Goal: Task Accomplishment & Management: Complete application form

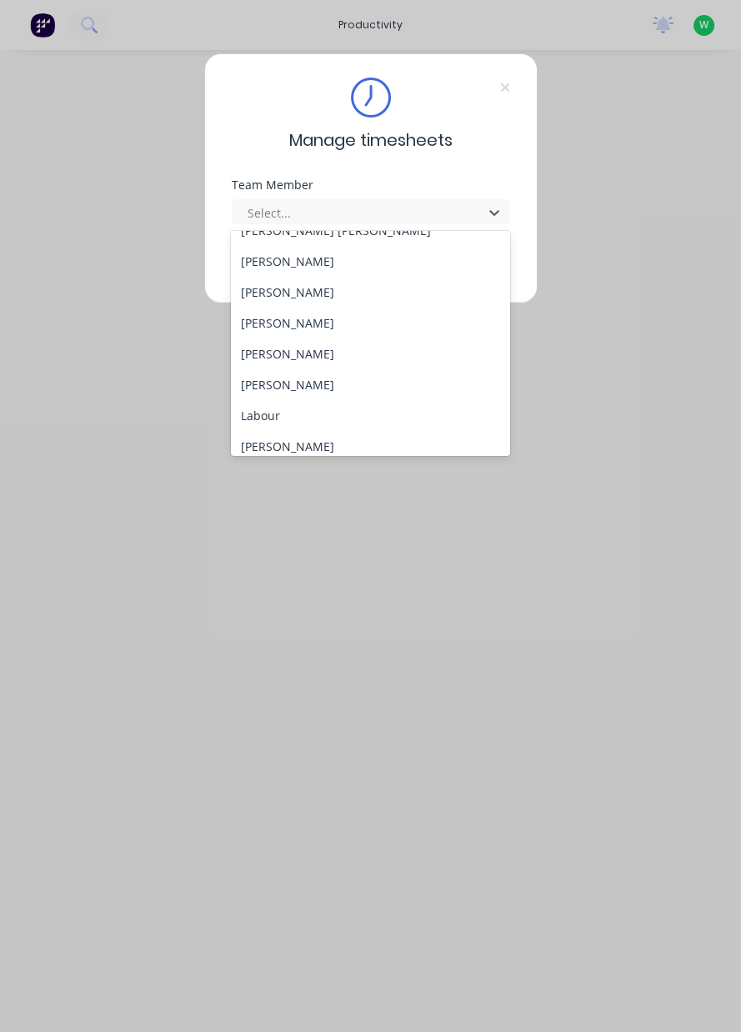
scroll to position [298, 0]
click at [300, 383] on div "[PERSON_NAME]" at bounding box center [370, 383] width 279 height 31
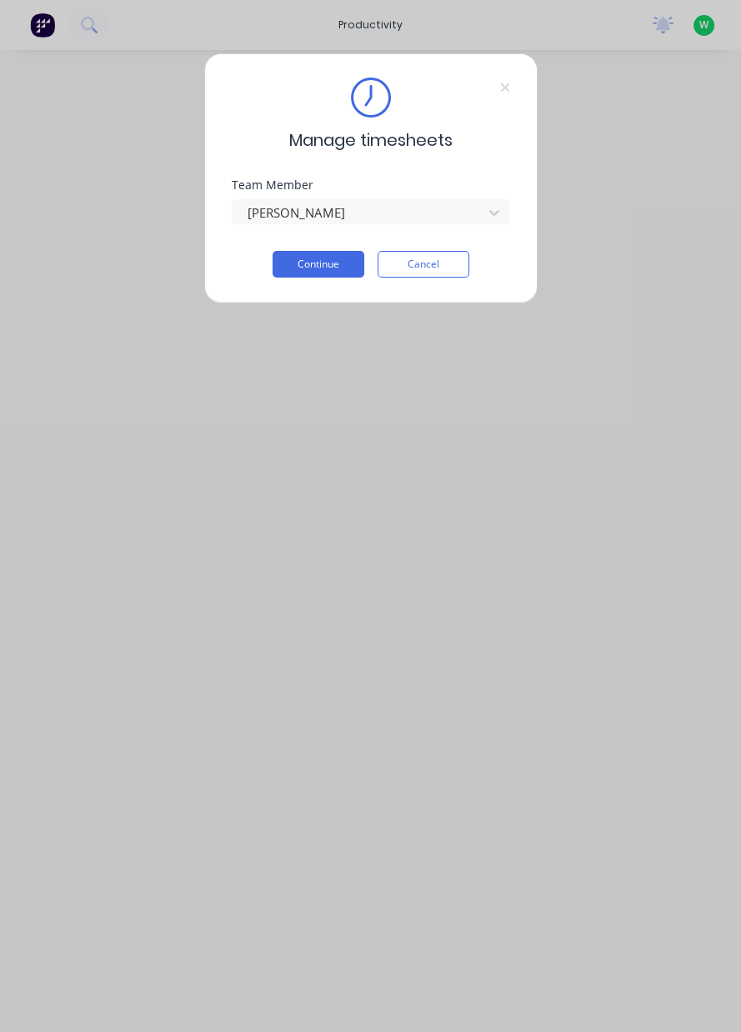
click at [317, 267] on button "Continue" at bounding box center [319, 264] width 92 height 27
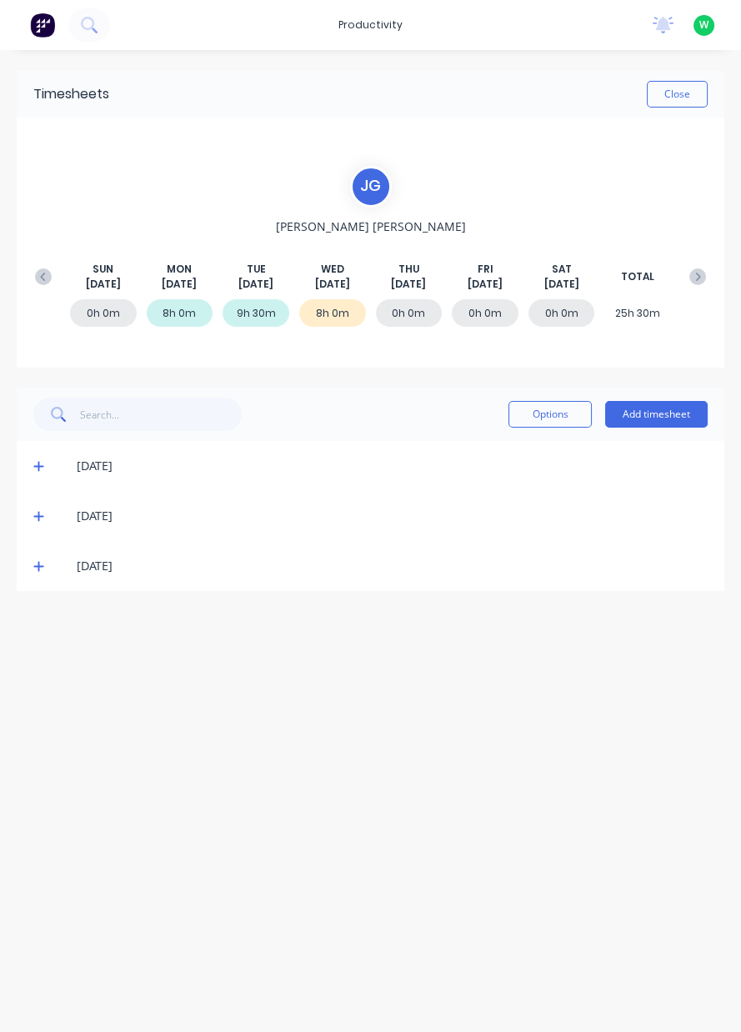
click at [661, 414] on button "Add timesheet" at bounding box center [656, 414] width 103 height 27
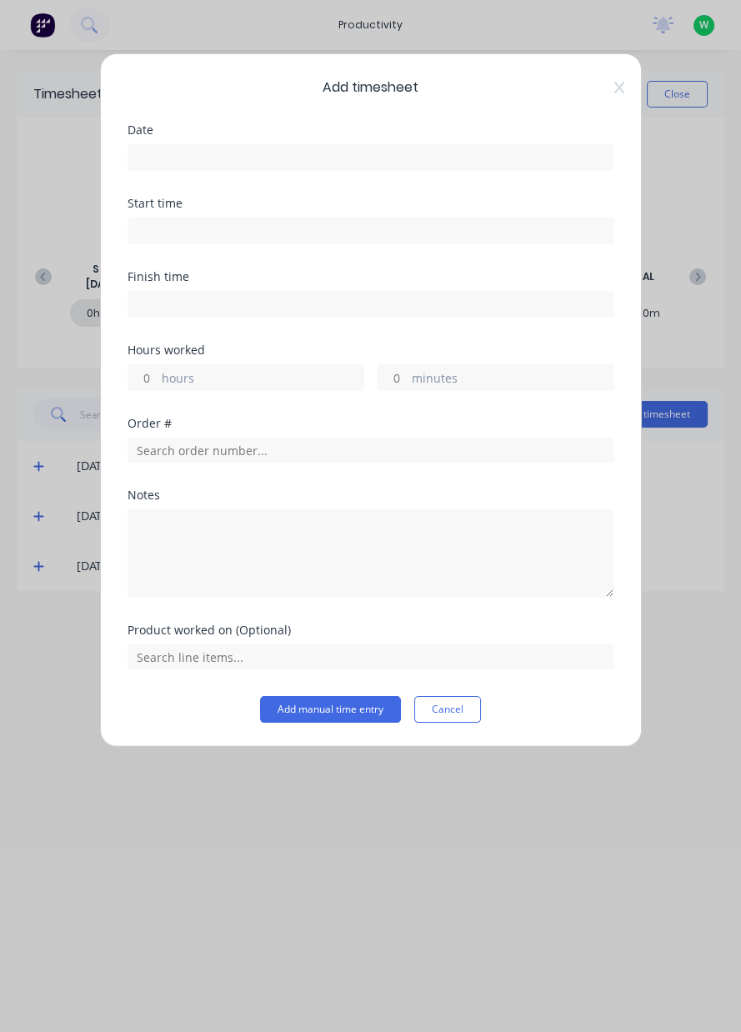
click at [326, 162] on input at bounding box center [370, 157] width 485 height 25
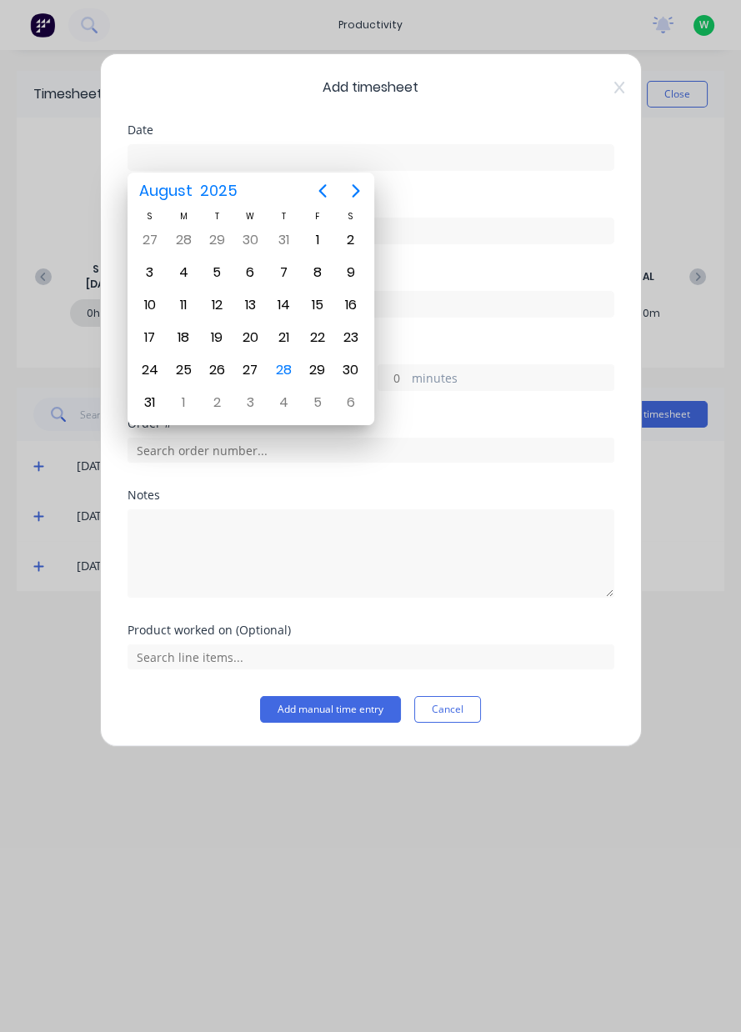
click at [291, 371] on div "28" at bounding box center [284, 370] width 25 height 25
type input "[DATE]"
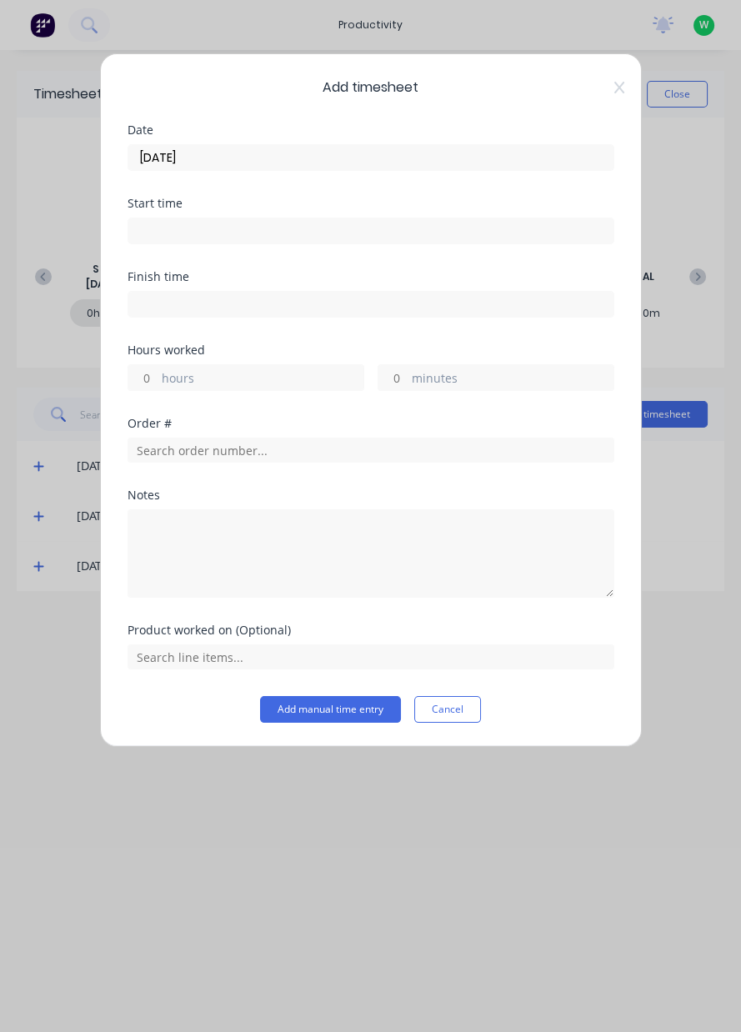
click at [257, 374] on label "hours" at bounding box center [263, 379] width 202 height 21
click at [158, 374] on input "hours" at bounding box center [142, 377] width 29 height 25
type input "8"
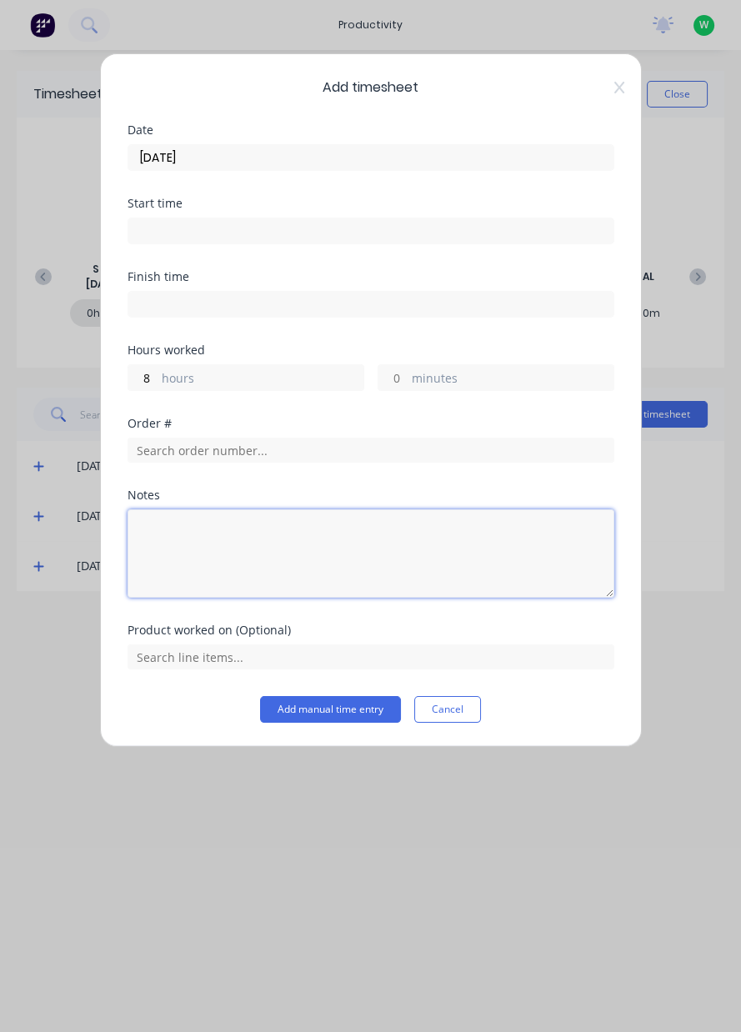
click at [330, 540] on textarea at bounding box center [371, 553] width 487 height 88
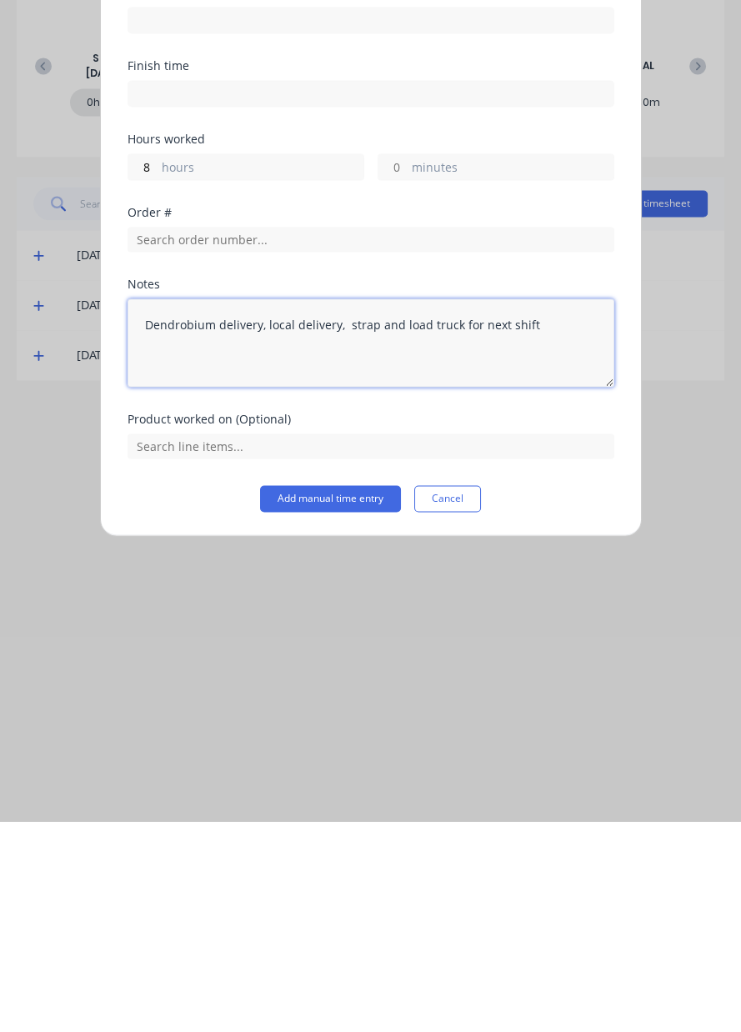
type textarea "Dendrobium delivery, local delivery, strap and load truck for next shift"
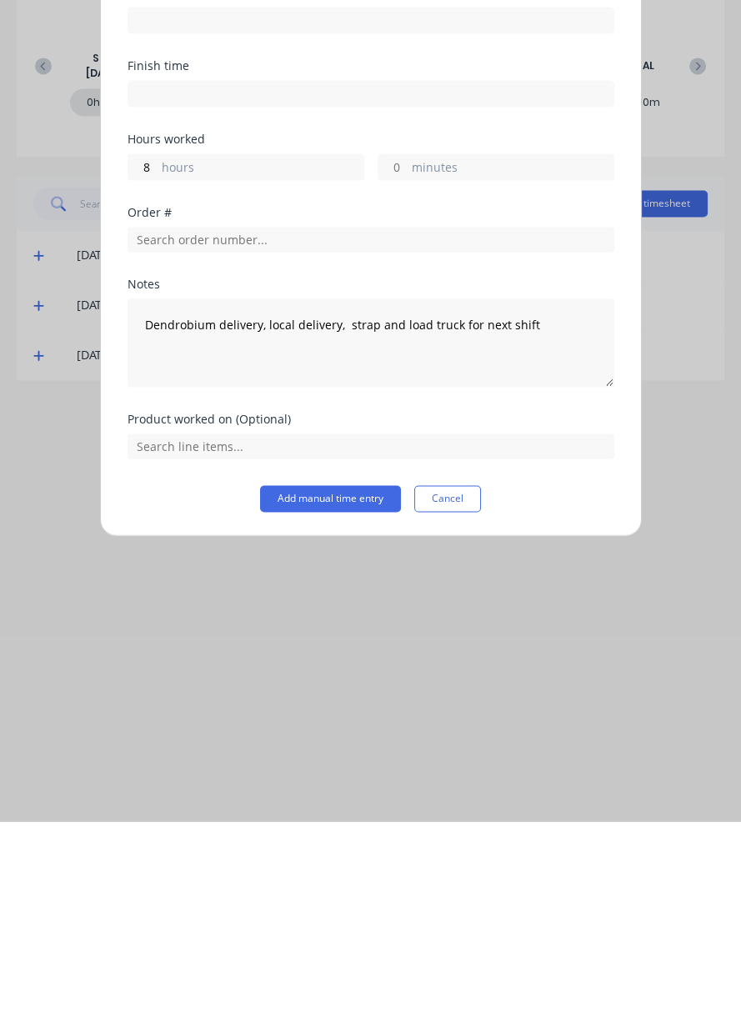
click at [333, 712] on button "Add manual time entry" at bounding box center [330, 709] width 141 height 27
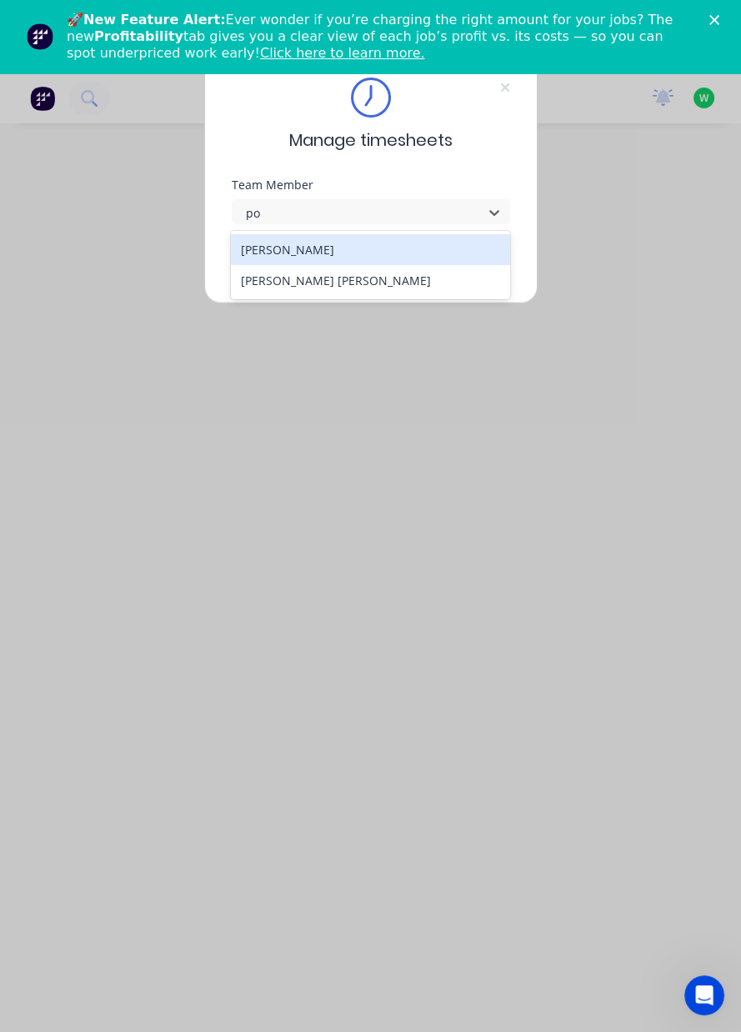
click at [493, 298] on div "Bruce Hoppo Poe Reh" at bounding box center [370, 265] width 279 height 68
click at [464, 289] on div "[PERSON_NAME] [PERSON_NAME]" at bounding box center [370, 280] width 279 height 31
type input "po"
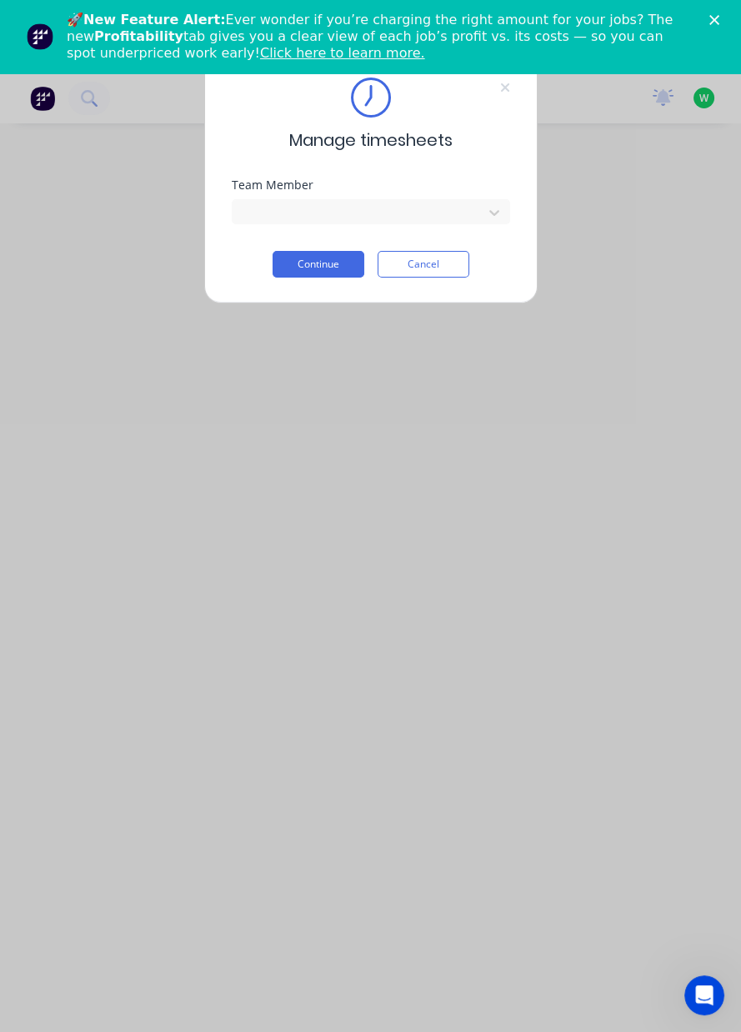
click at [331, 266] on button "Continue" at bounding box center [319, 264] width 92 height 27
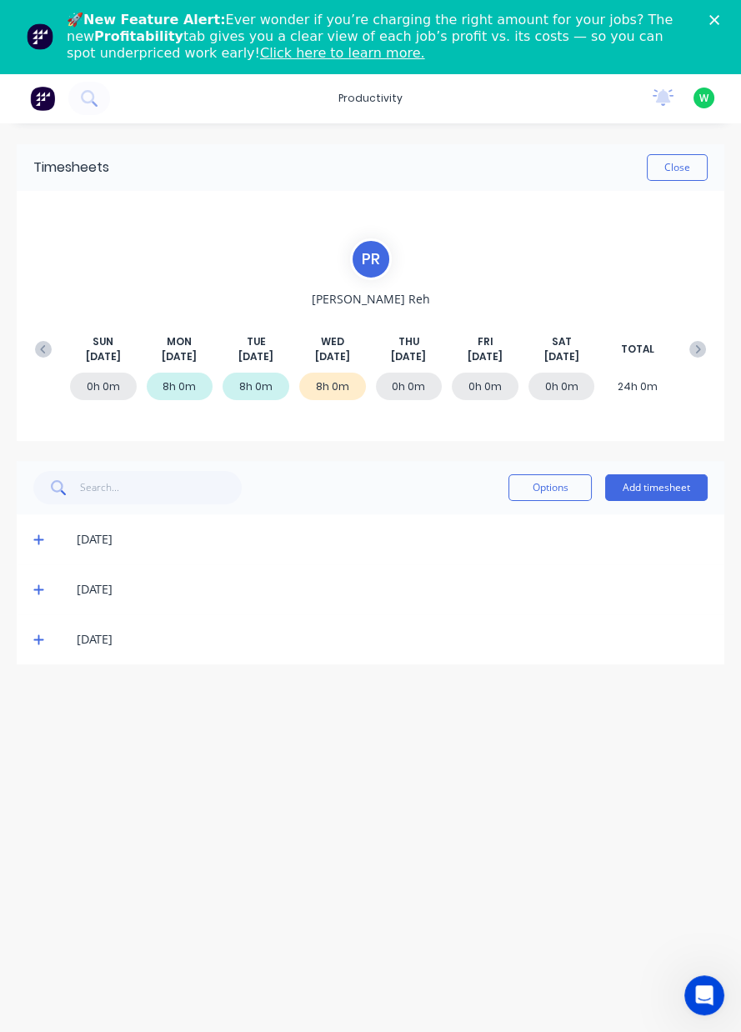
click at [669, 493] on button "Add timesheet" at bounding box center [656, 487] width 103 height 27
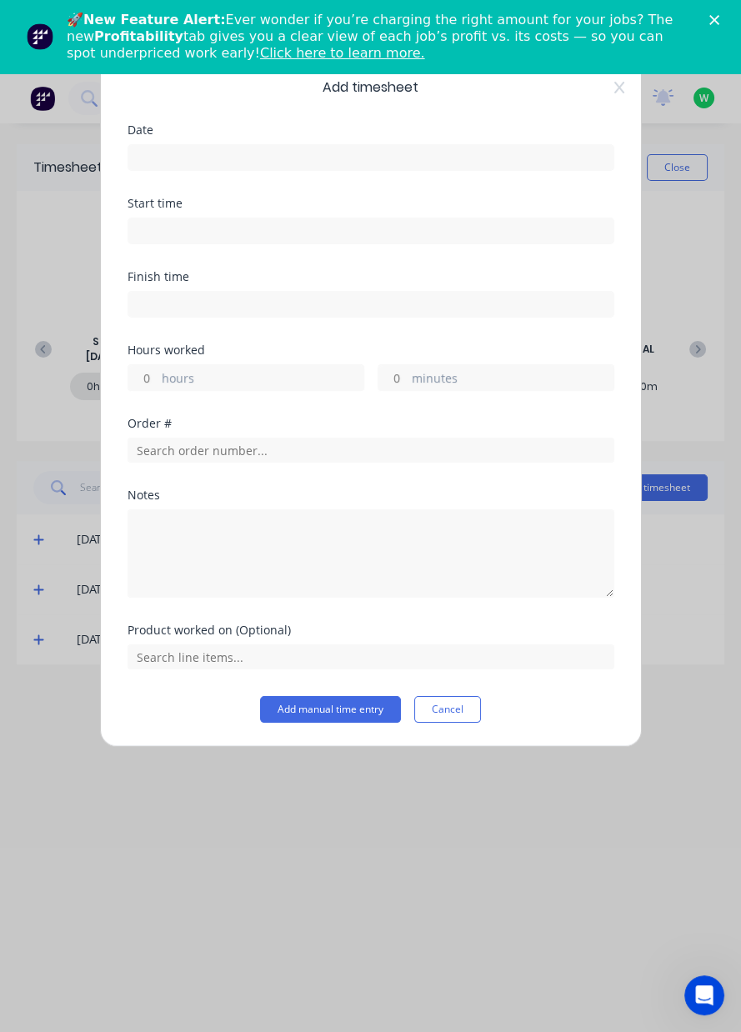
click at [534, 158] on input at bounding box center [370, 157] width 485 height 25
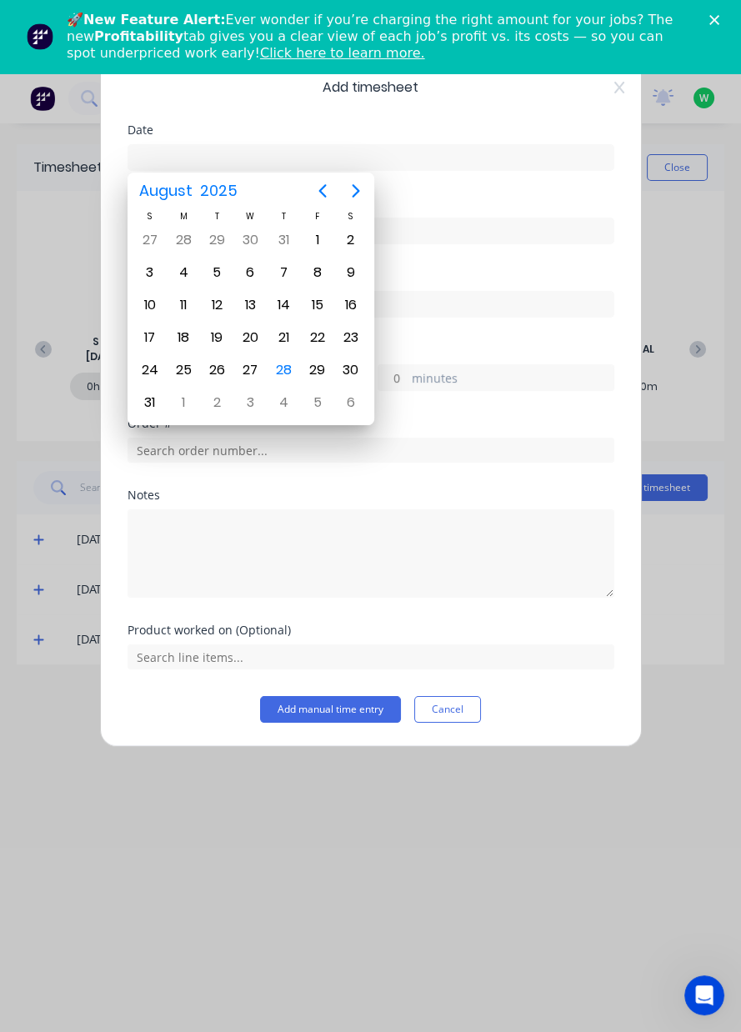
click at [289, 359] on div "28" at bounding box center [284, 370] width 25 height 25
type input "[DATE]"
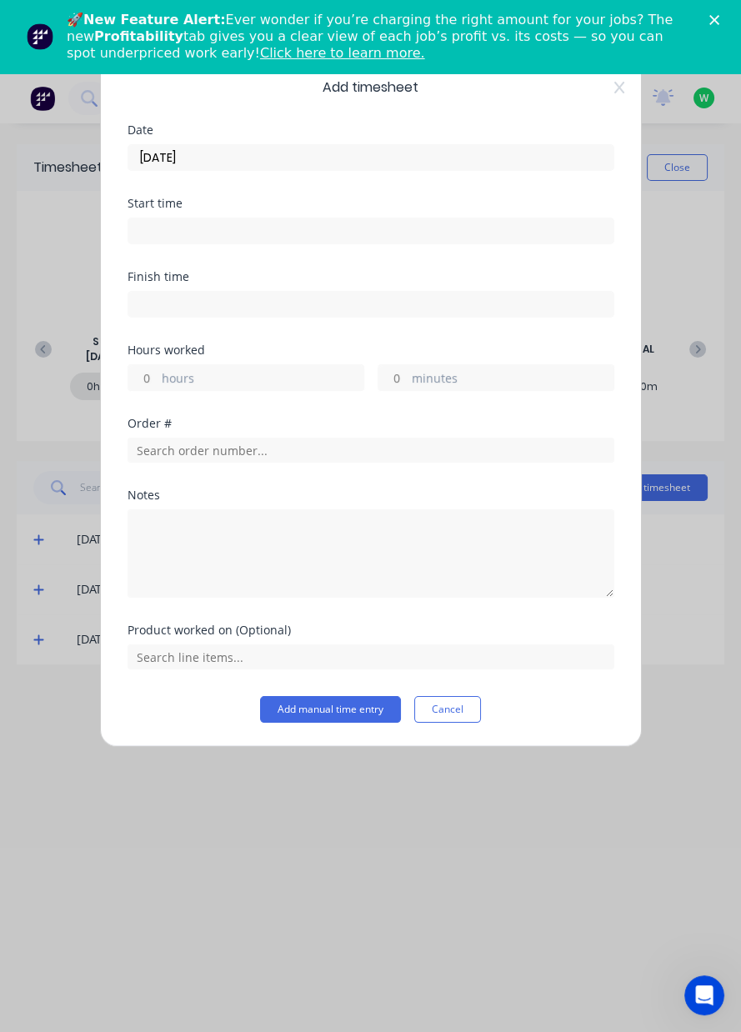
click at [312, 385] on label "hours" at bounding box center [263, 379] width 202 height 21
click at [158, 385] on input "hours" at bounding box center [142, 377] width 29 height 25
type input "8"
click at [469, 451] on input "text" at bounding box center [371, 450] width 487 height 25
click at [508, 687] on div "Product worked on (Optional)" at bounding box center [371, 660] width 487 height 72
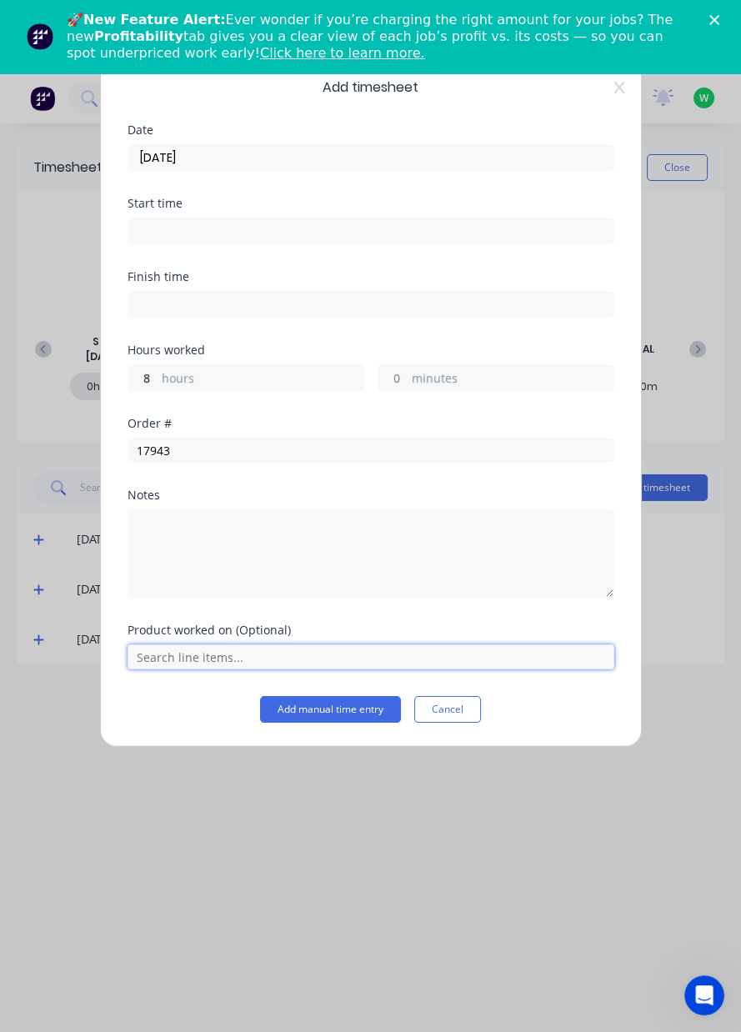
click at [523, 659] on input "text" at bounding box center [371, 656] width 487 height 25
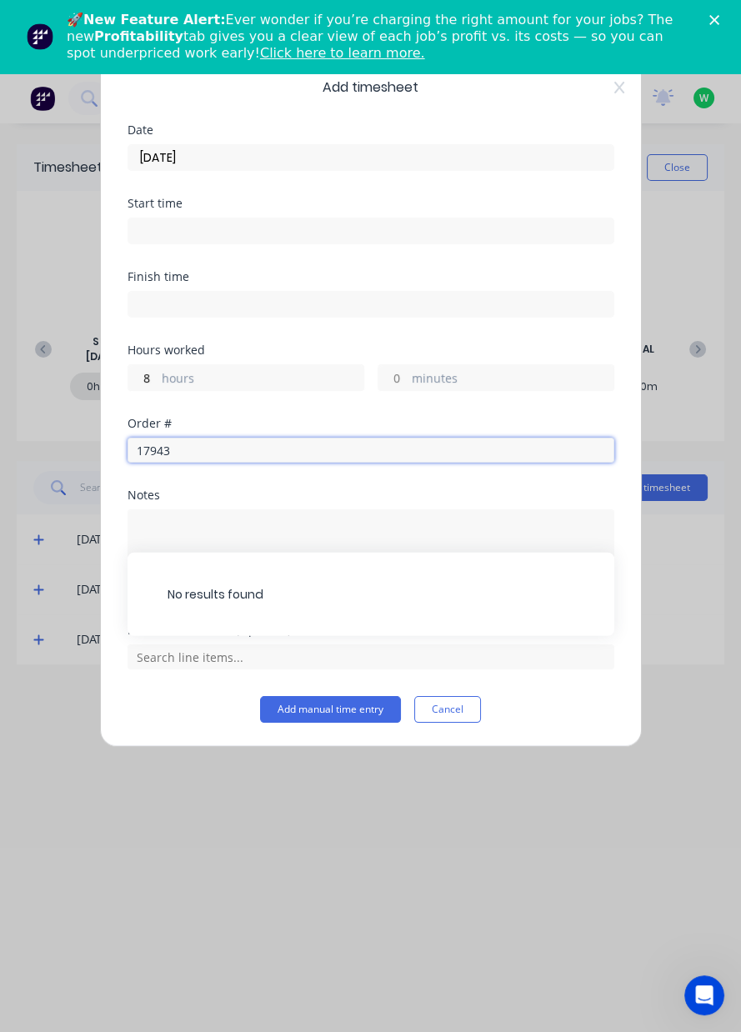
click at [433, 454] on input "17943" at bounding box center [371, 450] width 487 height 25
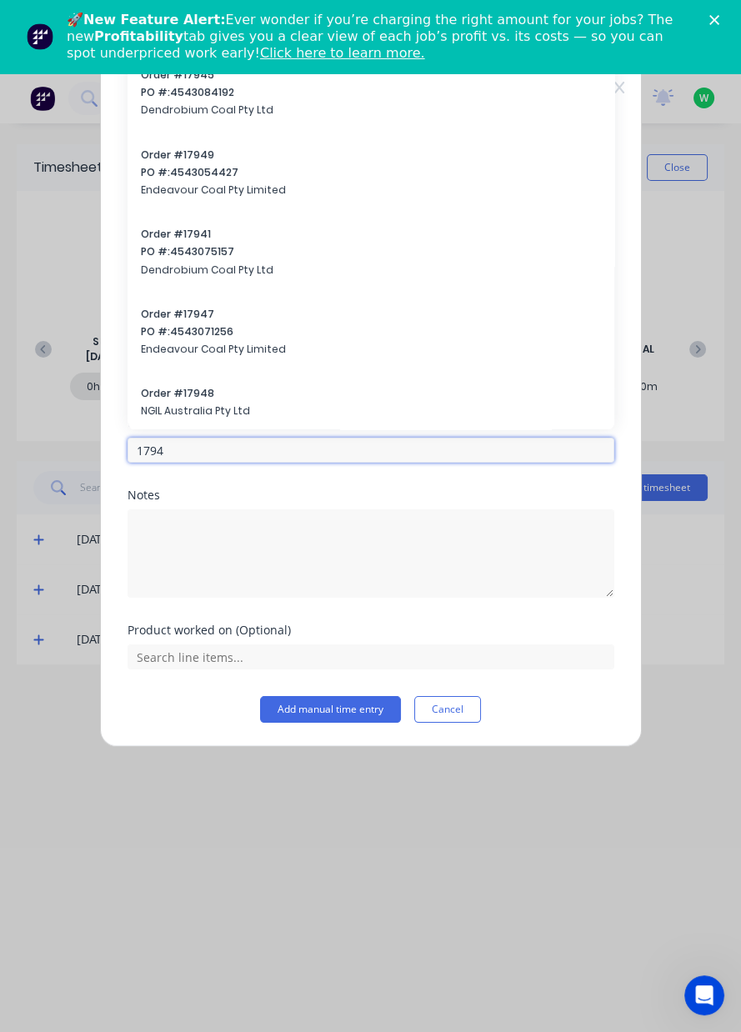
type input "17943"
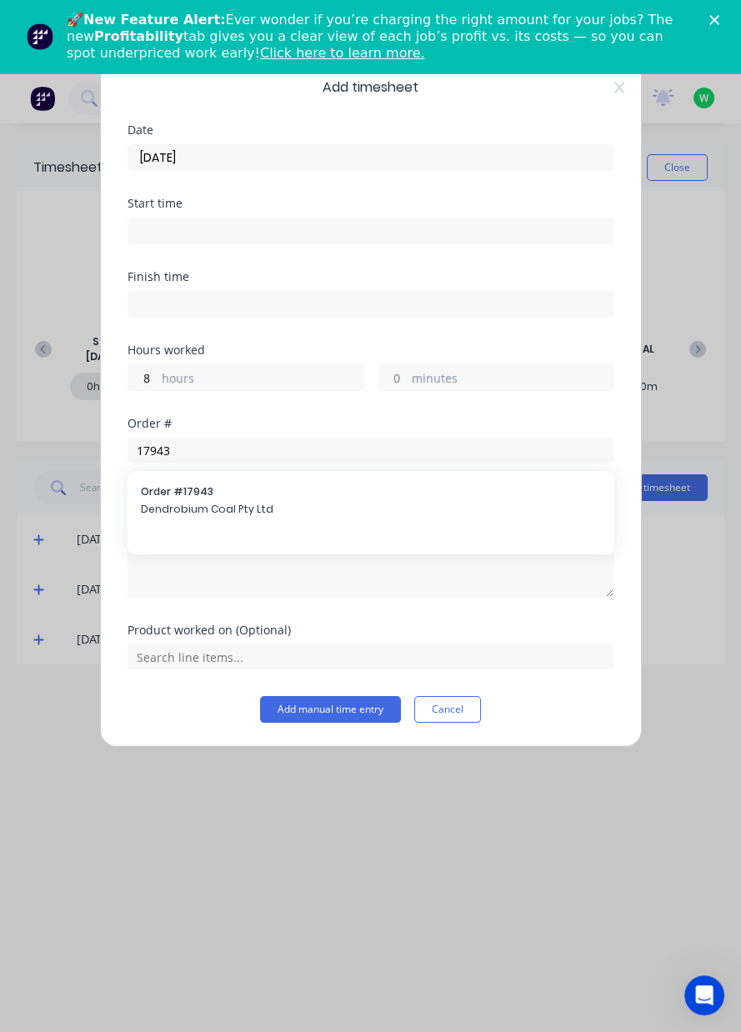
click at [427, 505] on span "Dendrobium Coal Pty Ltd" at bounding box center [371, 509] width 460 height 15
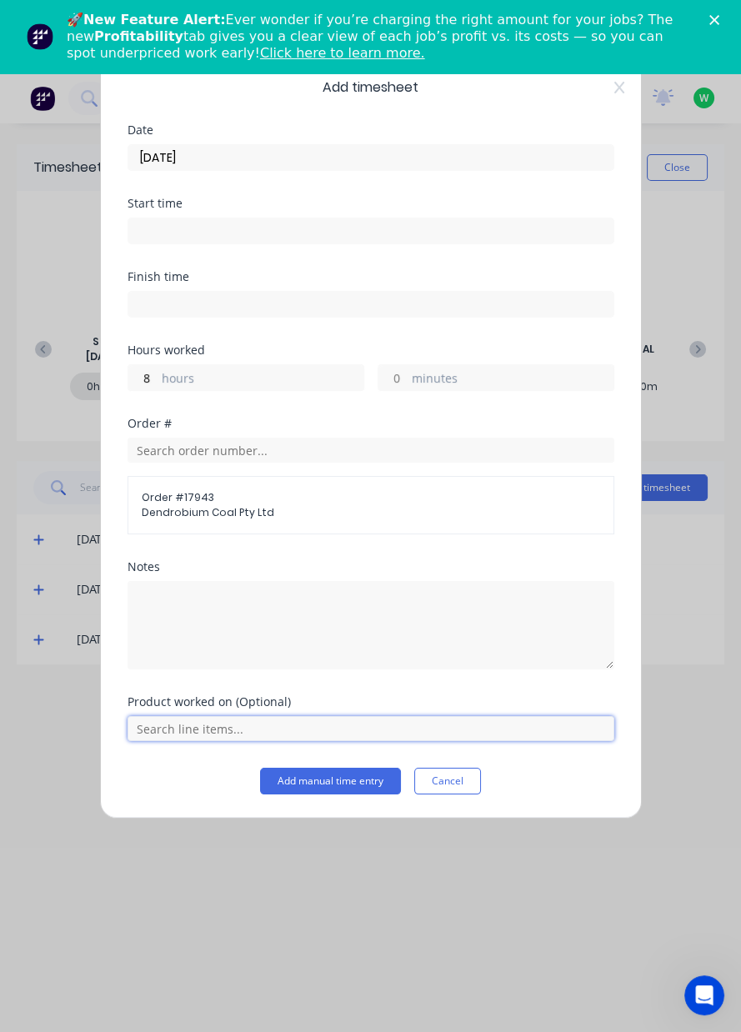
click at [526, 731] on input "text" at bounding box center [371, 728] width 487 height 25
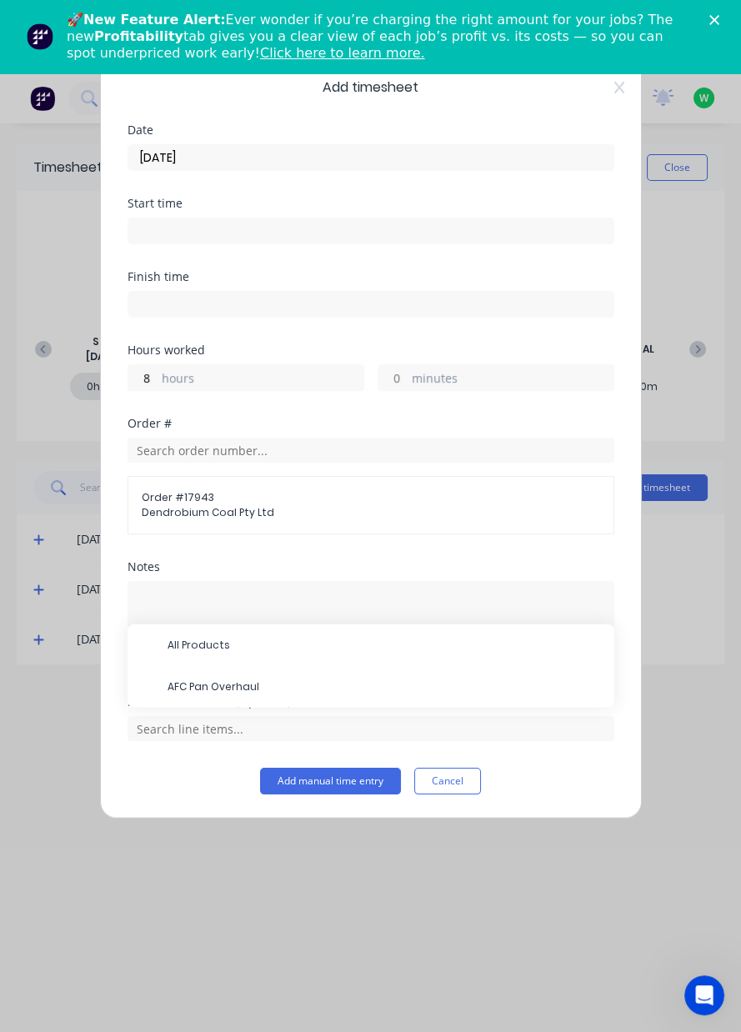
click at [415, 688] on span "AFC Pan Overhaul" at bounding box center [384, 686] width 433 height 15
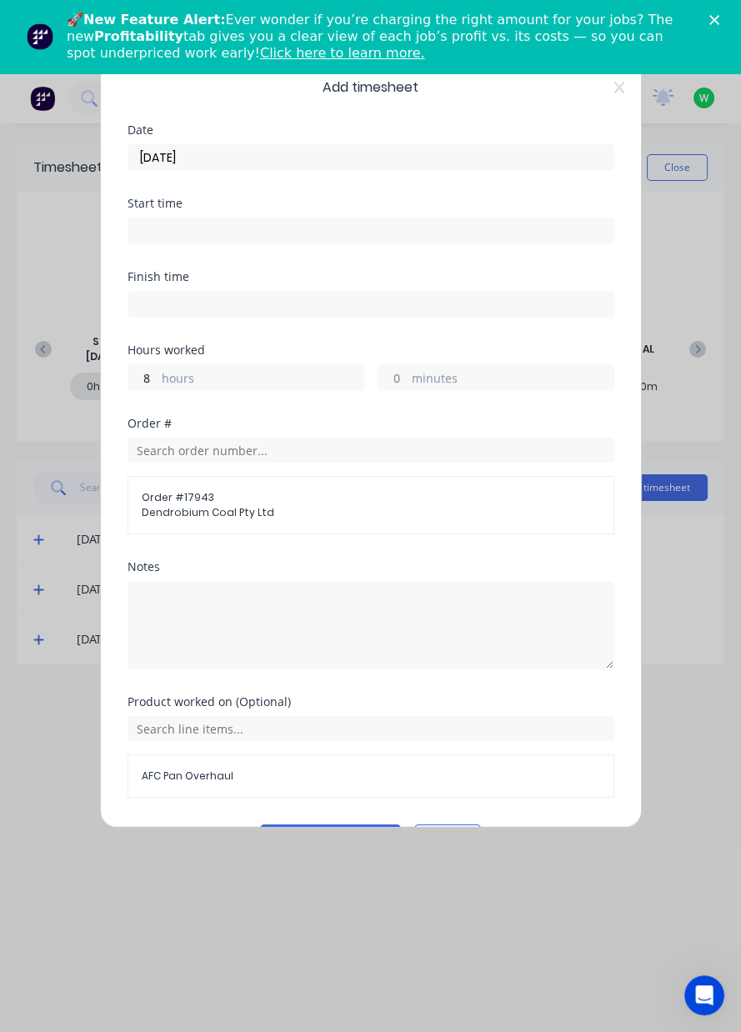
click at [374, 828] on div "Add timesheet Date 28/08/2025 Start time Finish time Hours worked 8 hours minut…" at bounding box center [371, 440] width 542 height 774
click at [383, 840] on button "Add manual time entry" at bounding box center [330, 837] width 141 height 27
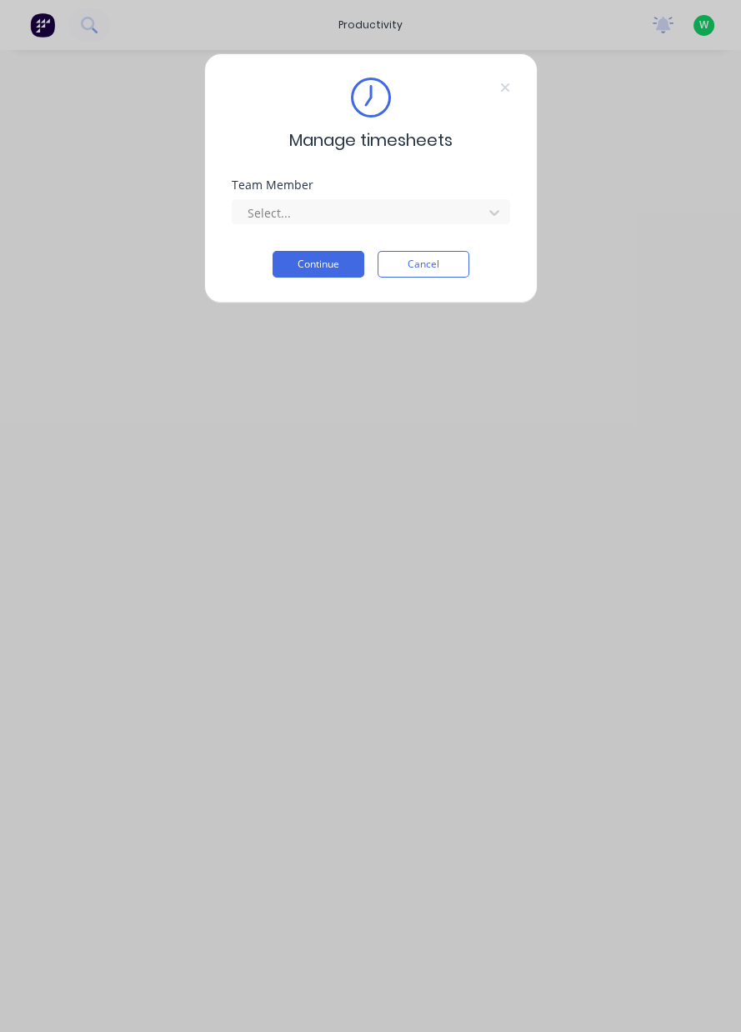
click at [428, 268] on button "Cancel" at bounding box center [424, 264] width 92 height 27
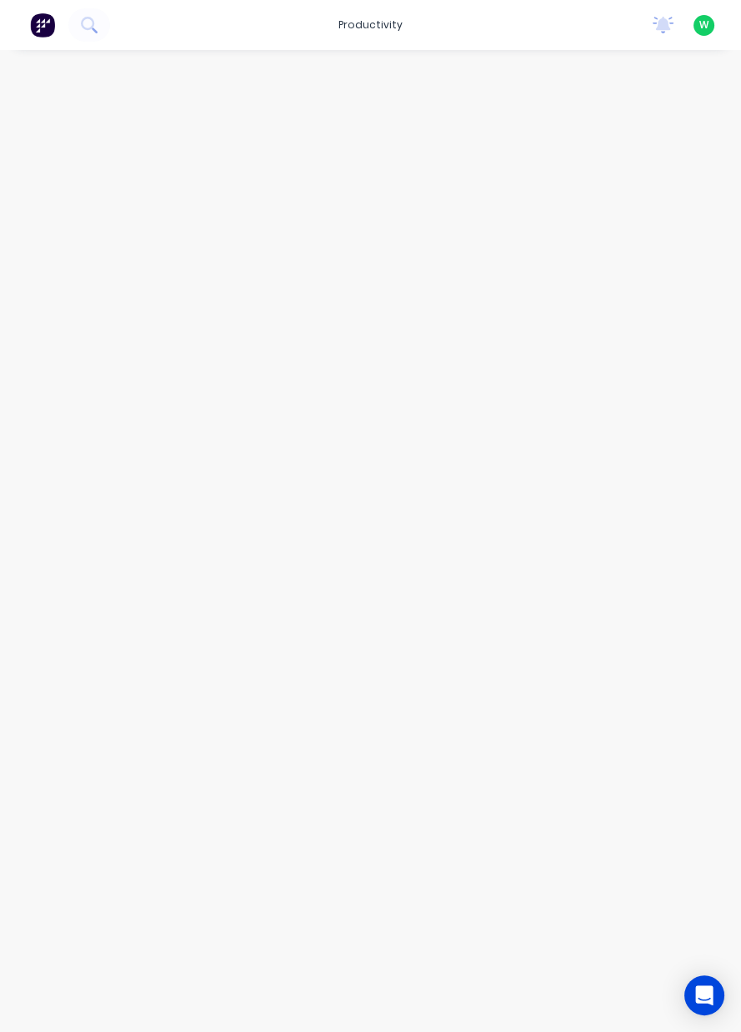
click at [343, 28] on div "productivity" at bounding box center [370, 25] width 81 height 25
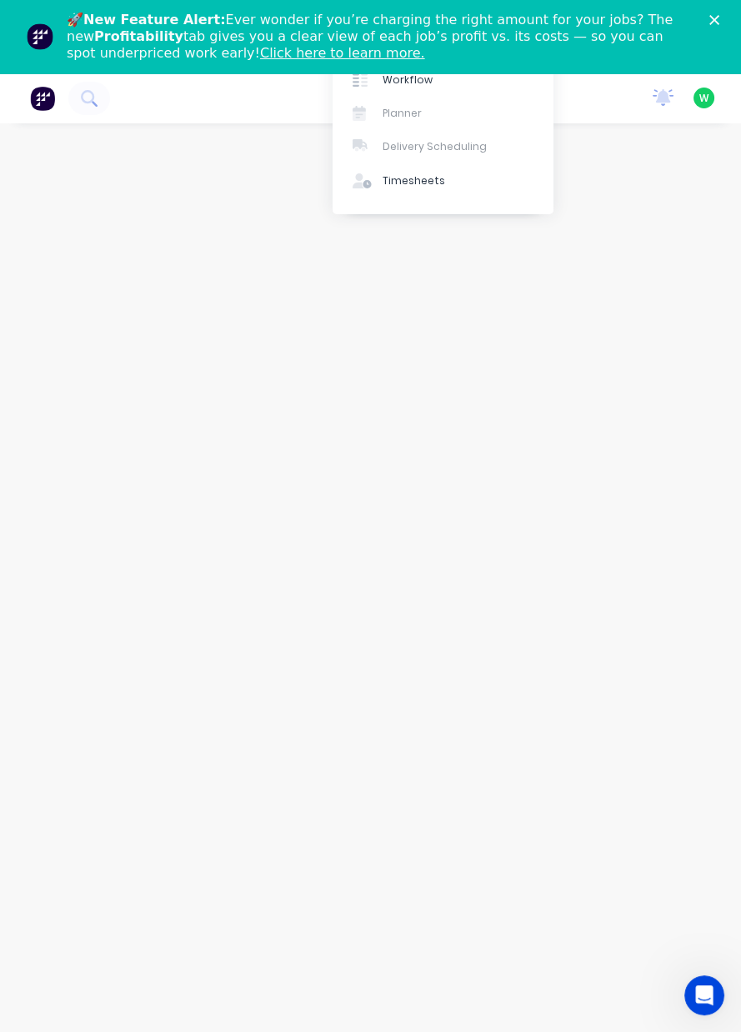
click at [712, 18] on polygon "Close" at bounding box center [714, 20] width 10 height 10
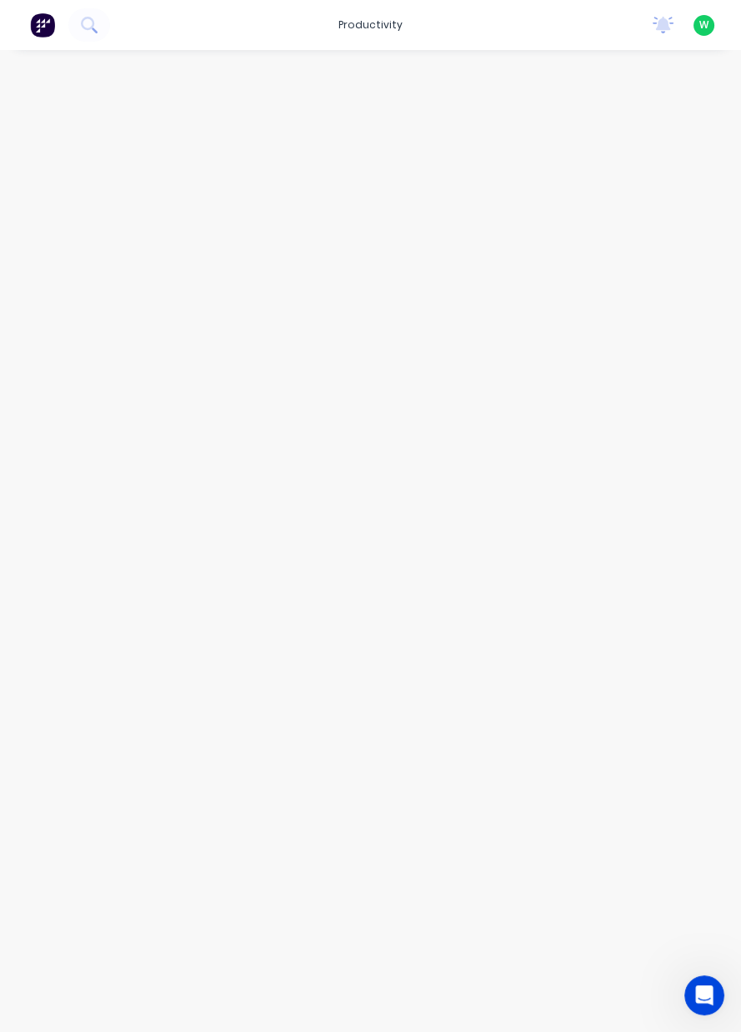
click at [362, 28] on div "productivity" at bounding box center [370, 25] width 81 height 25
click at [387, 88] on link "Workflow" at bounding box center [443, 79] width 221 height 33
click at [223, 97] on input "text" at bounding box center [272, 94] width 165 height 33
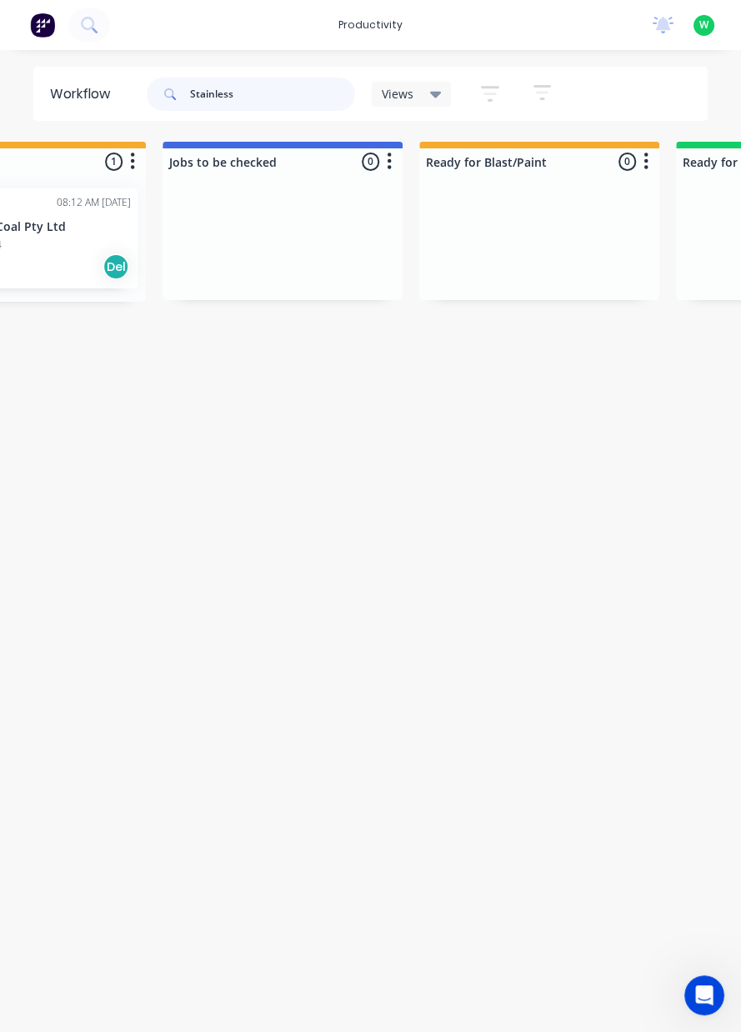
scroll to position [0, 604]
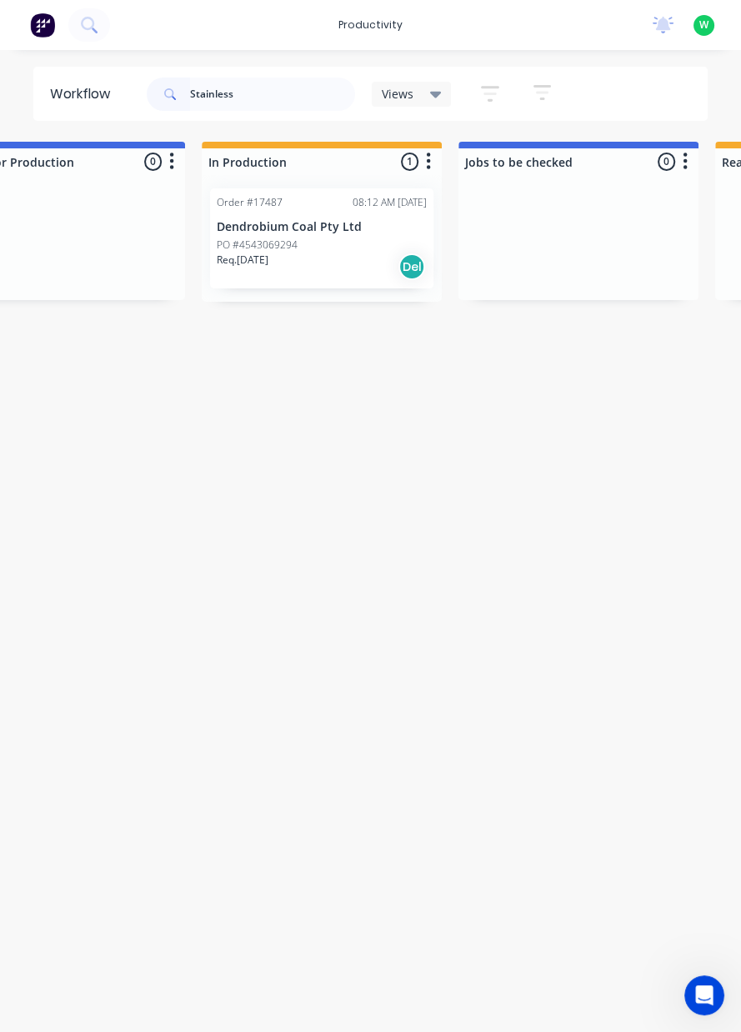
click at [367, 256] on div "Req. 10/07/24 Del" at bounding box center [322, 267] width 210 height 28
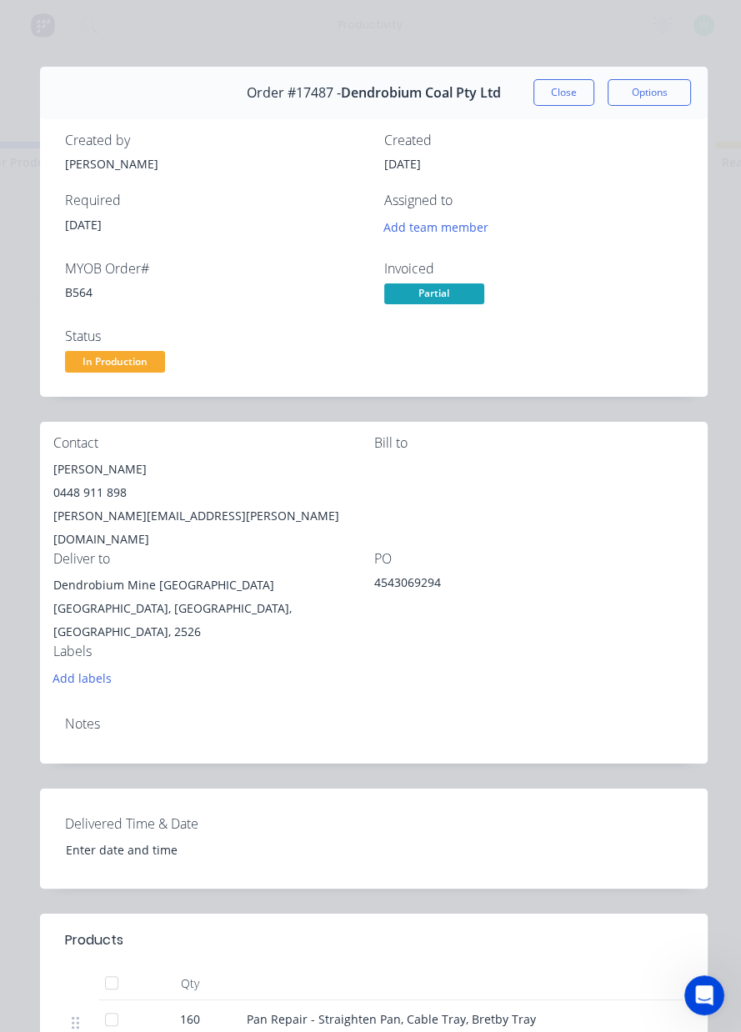
click at [559, 97] on button "Close" at bounding box center [564, 92] width 61 height 27
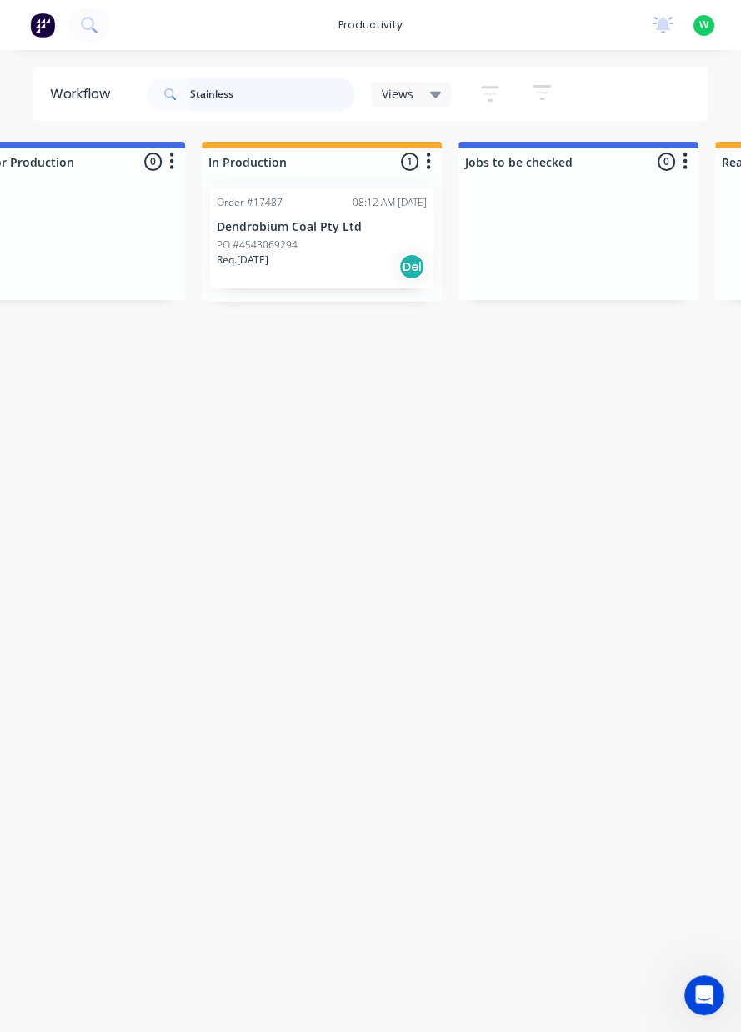
click at [255, 88] on input "Stainless" at bounding box center [272, 94] width 165 height 33
type input "S"
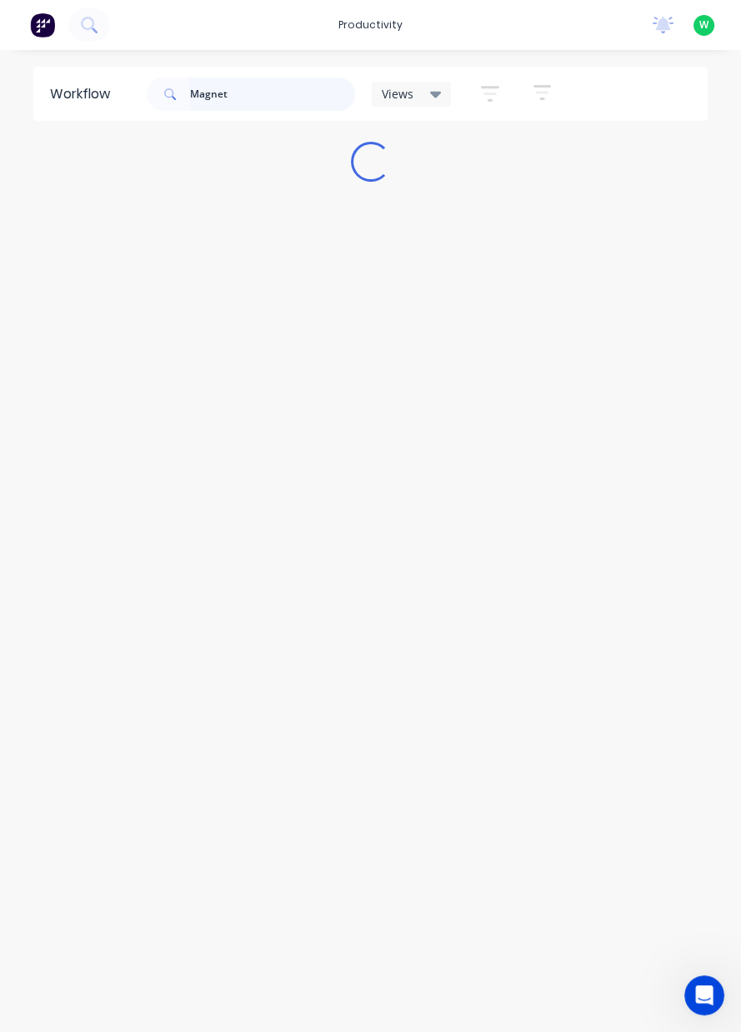
scroll to position [0, 0]
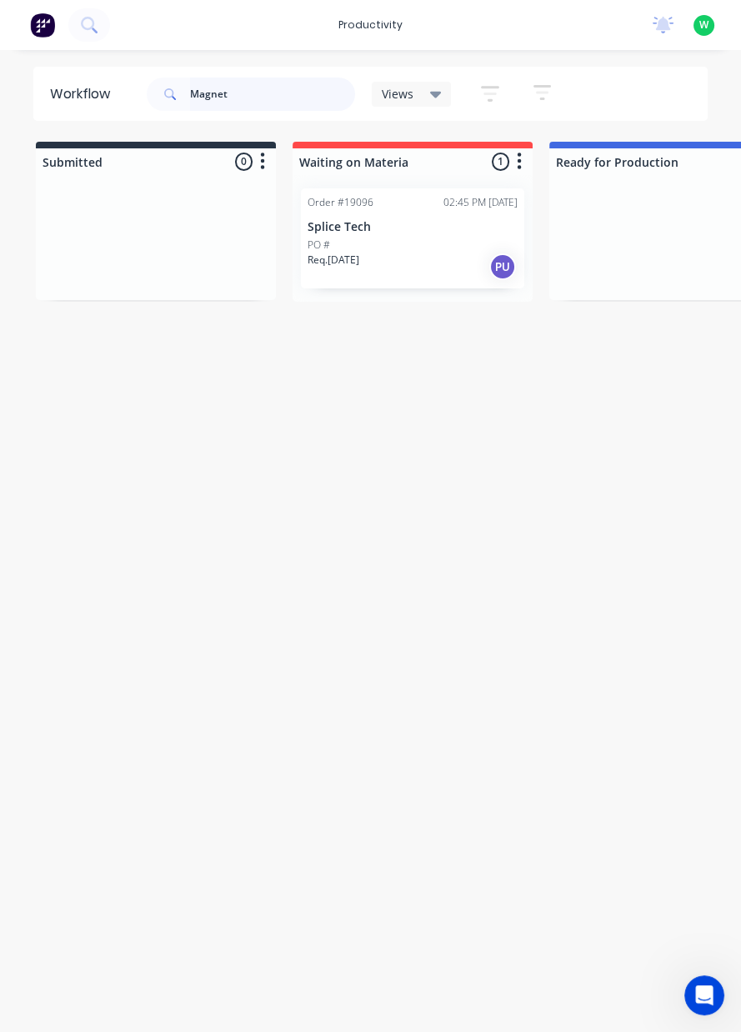
type input "Magnet"
click at [423, 244] on div "PO #" at bounding box center [413, 245] width 210 height 15
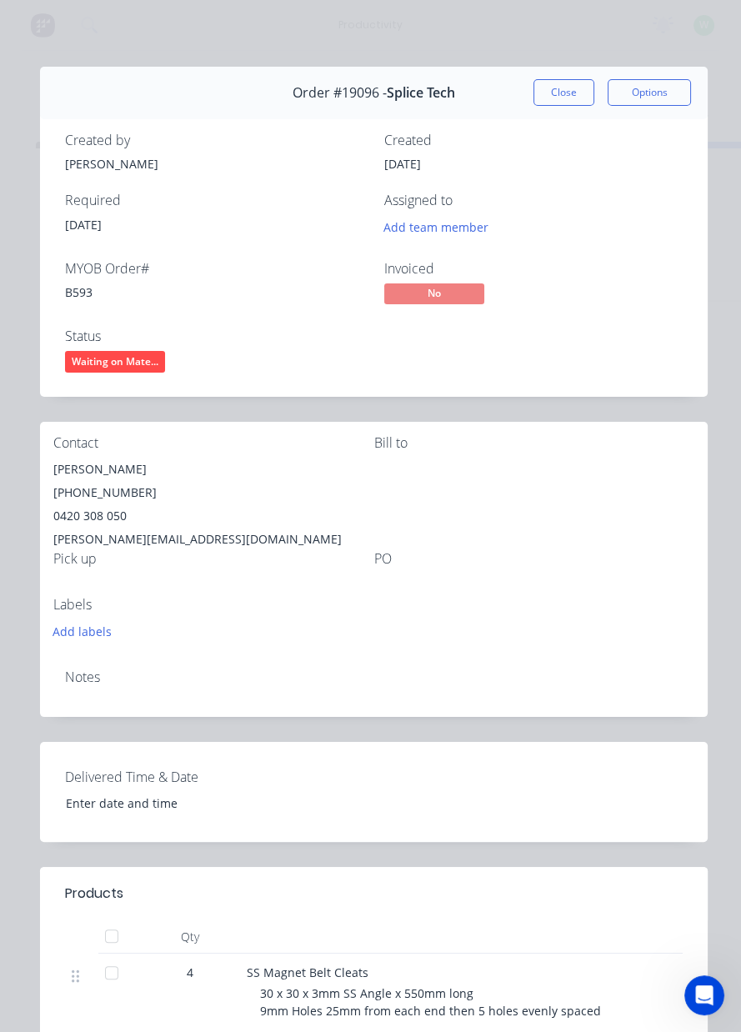
click at [553, 90] on button "Close" at bounding box center [564, 92] width 61 height 27
